Goal: Obtain resource: Obtain resource

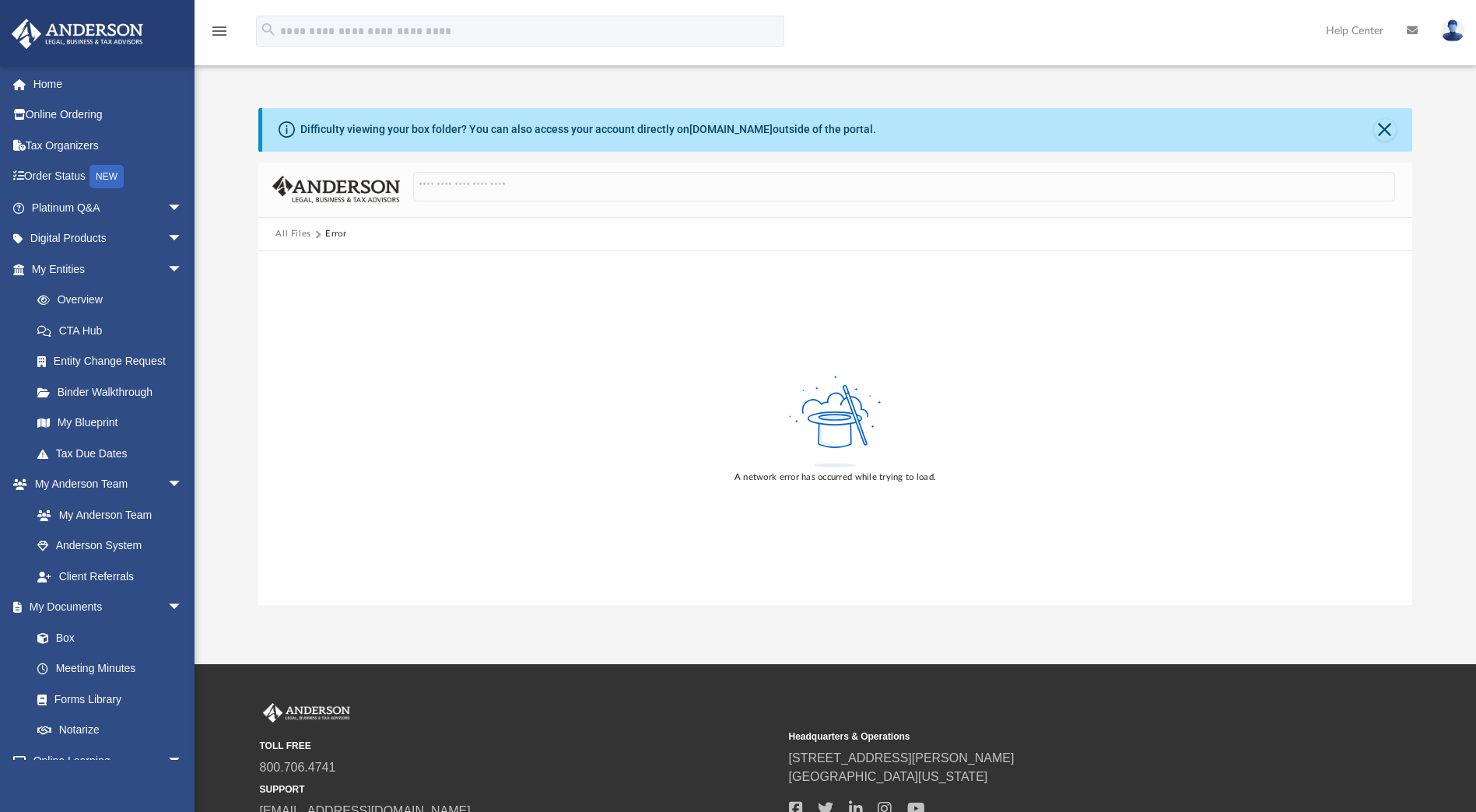
scroll to position [174, 0]
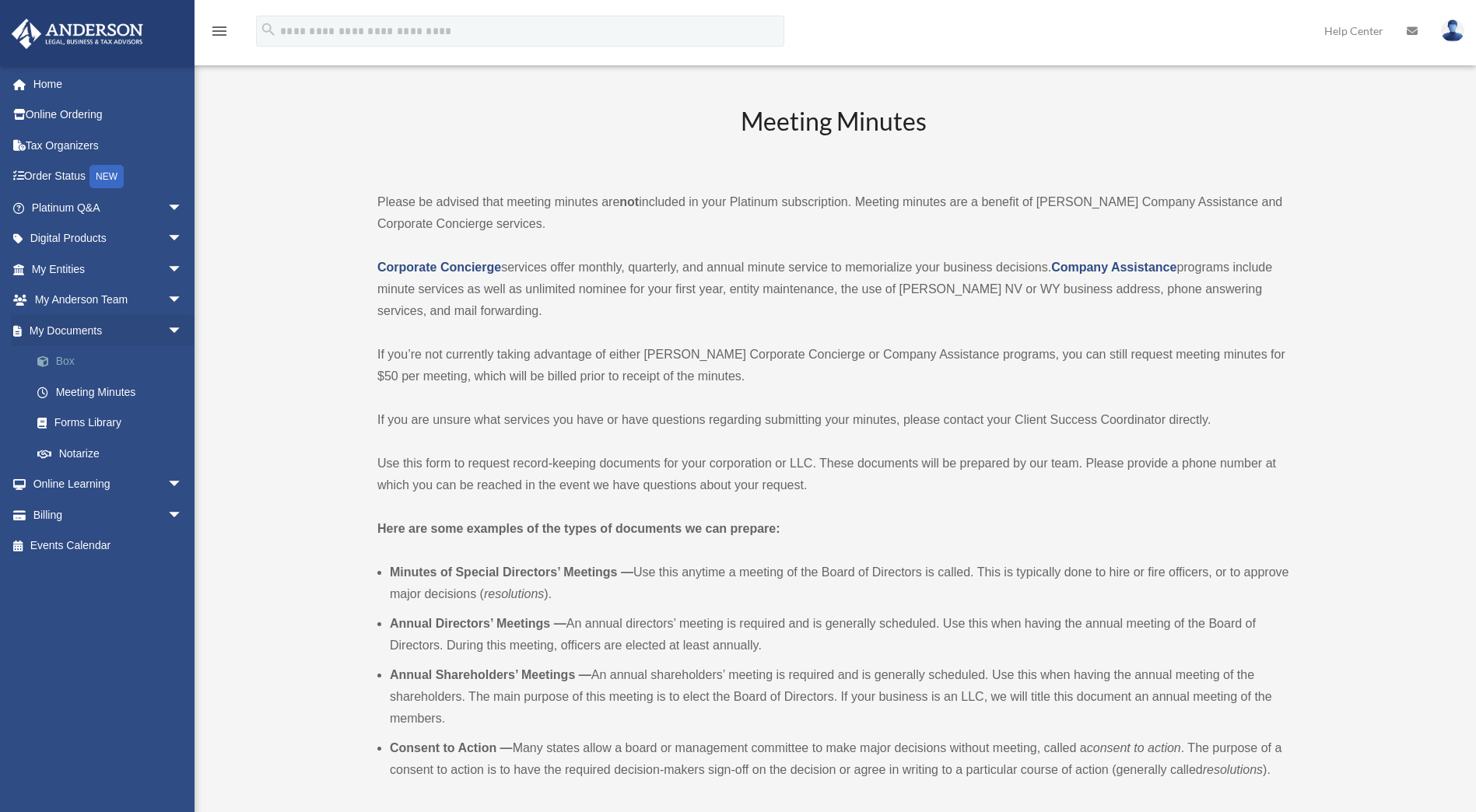
click at [63, 363] on link "Box" at bounding box center [114, 362] width 184 height 31
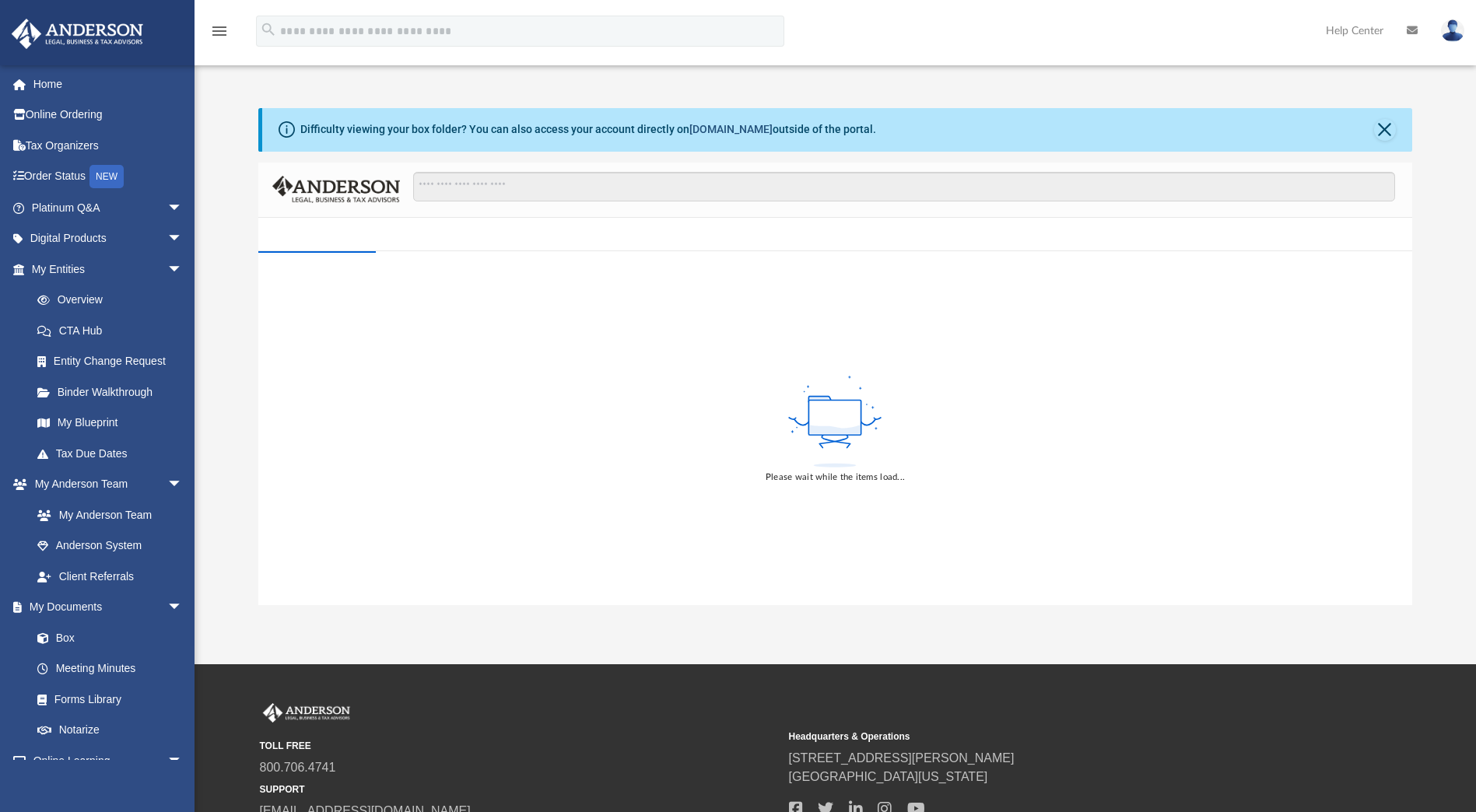
click at [707, 129] on link "[DOMAIN_NAME]" at bounding box center [731, 128] width 83 height 13
